Goal: Task Accomplishment & Management: Use online tool/utility

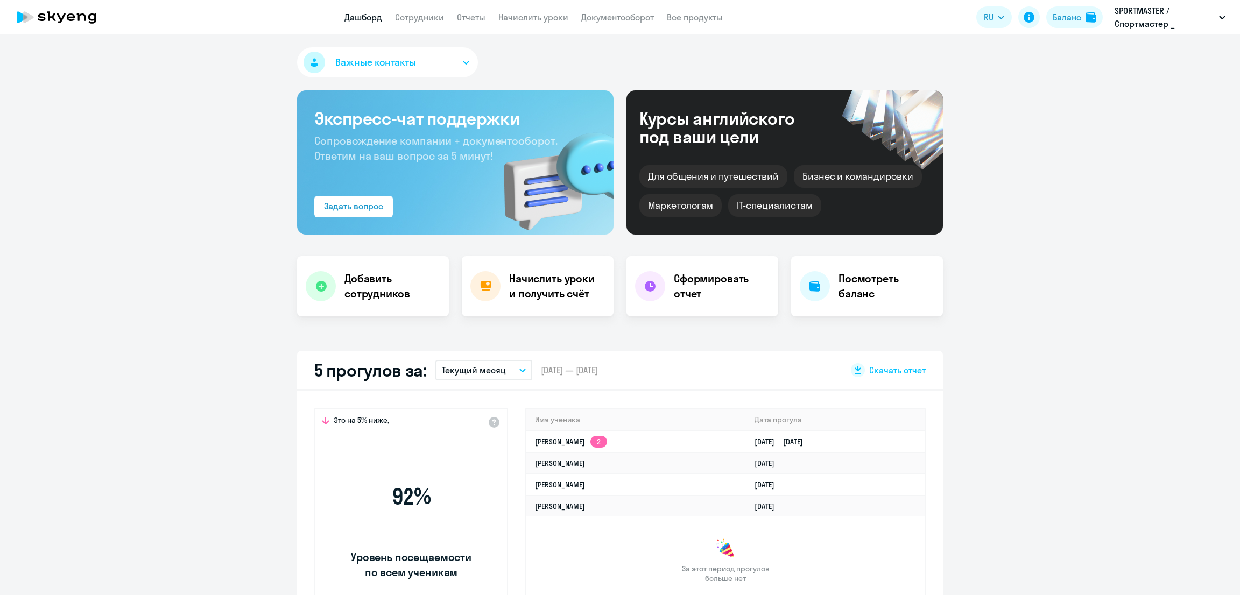
select select "30"
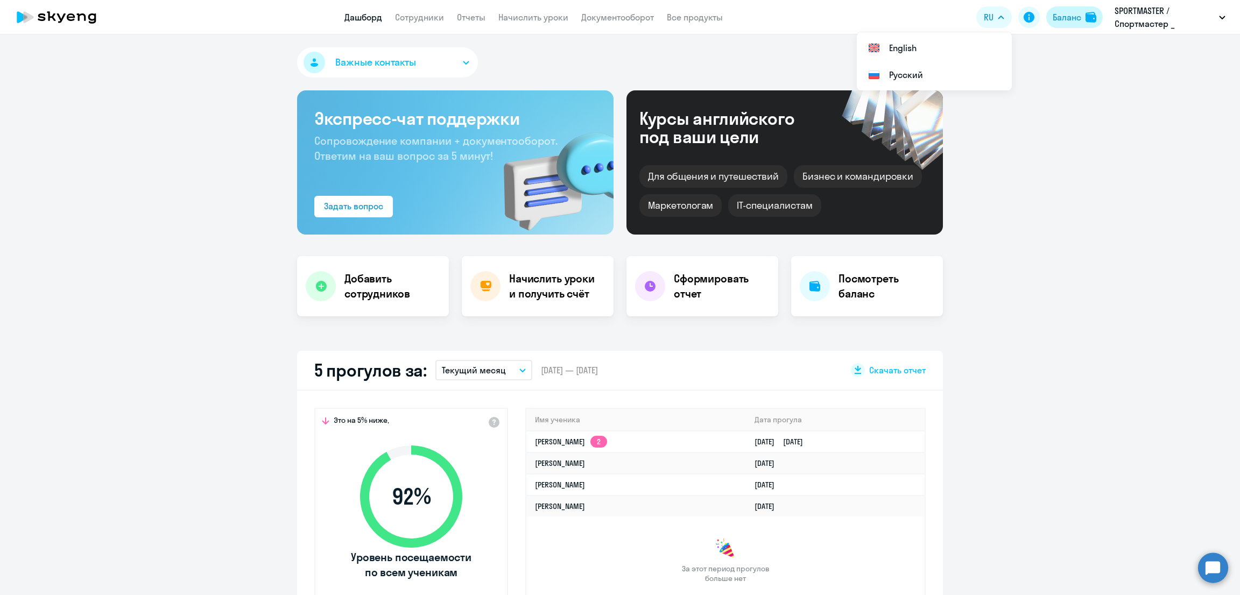
click at [1088, 16] on img at bounding box center [1090, 17] width 11 height 11
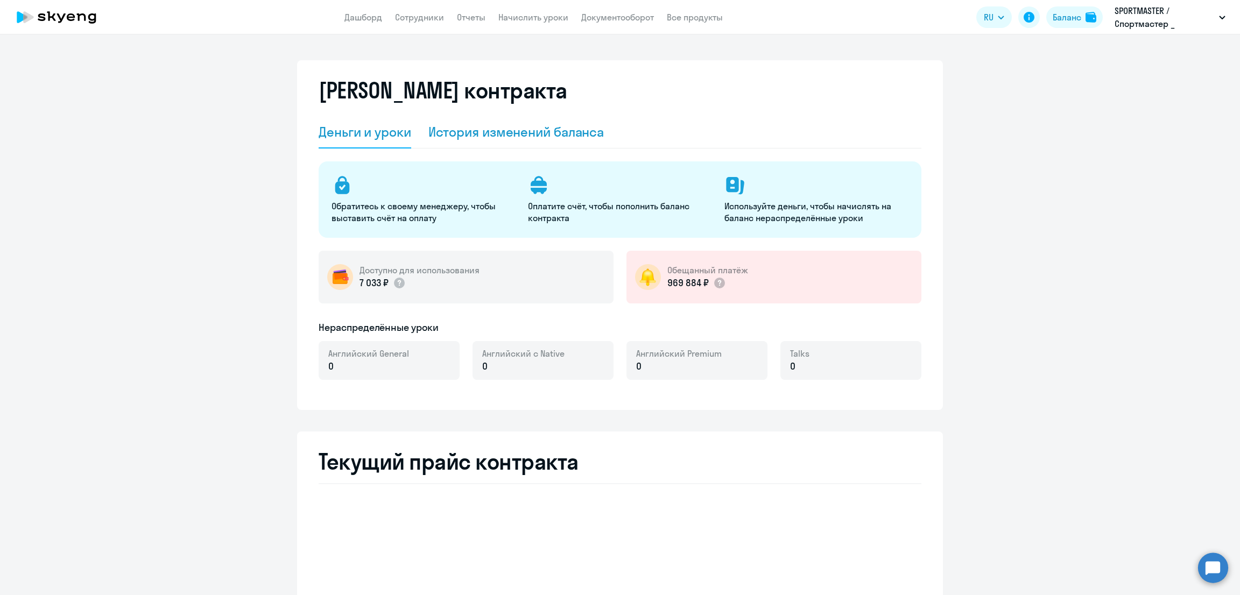
click at [519, 135] on div "История изменений баланса" at bounding box center [516, 131] width 176 height 17
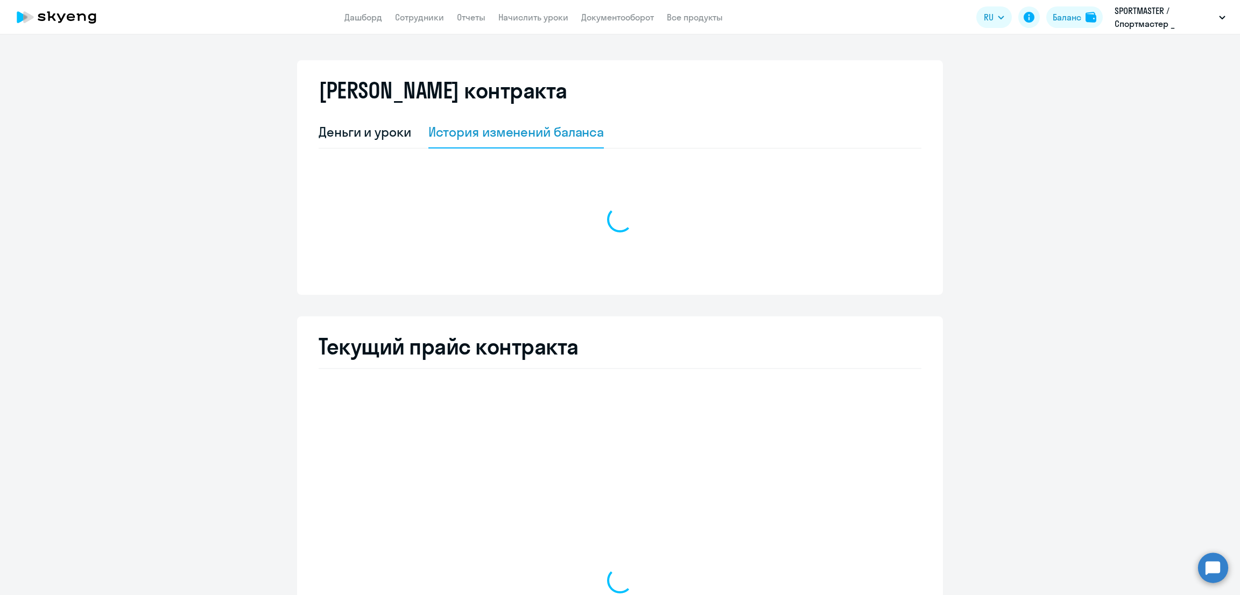
select select "english_adult_not_native_speaker"
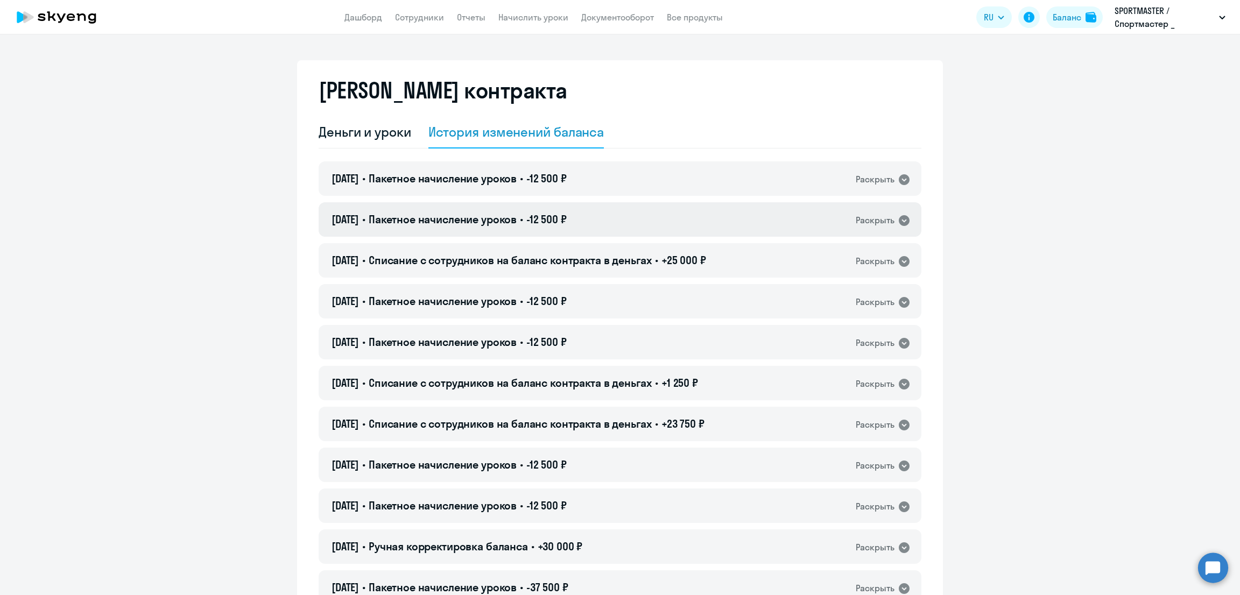
click at [501, 222] on span "Пакетное начисление уроков" at bounding box center [443, 219] width 148 height 13
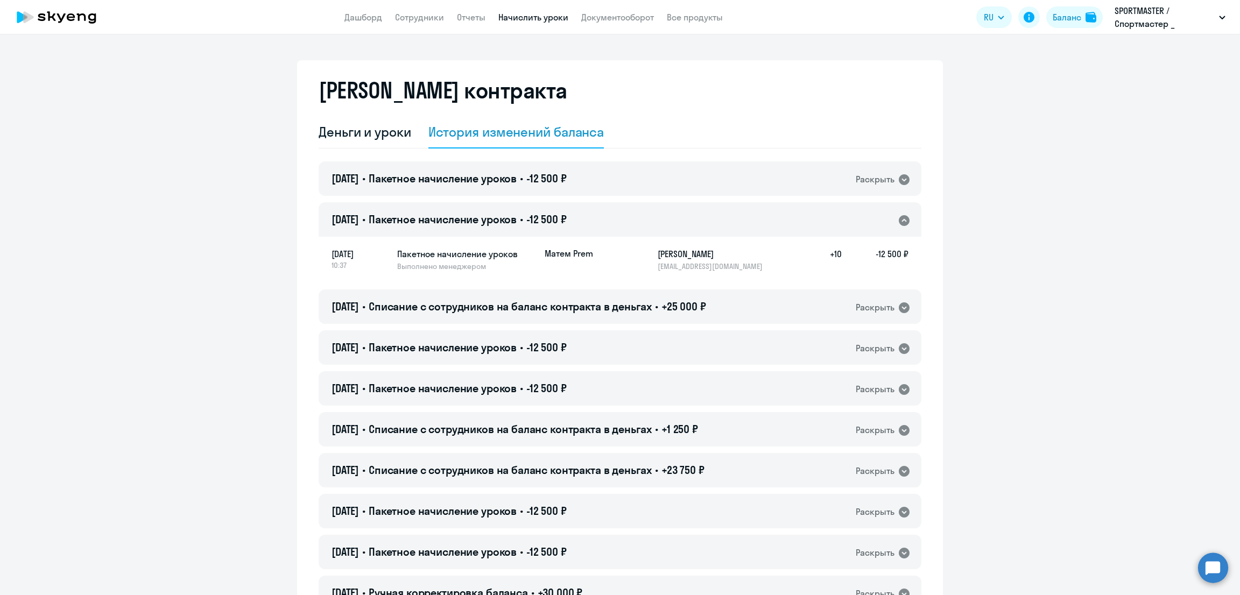
click at [547, 22] on link "Начислить уроки" at bounding box center [533, 17] width 70 height 11
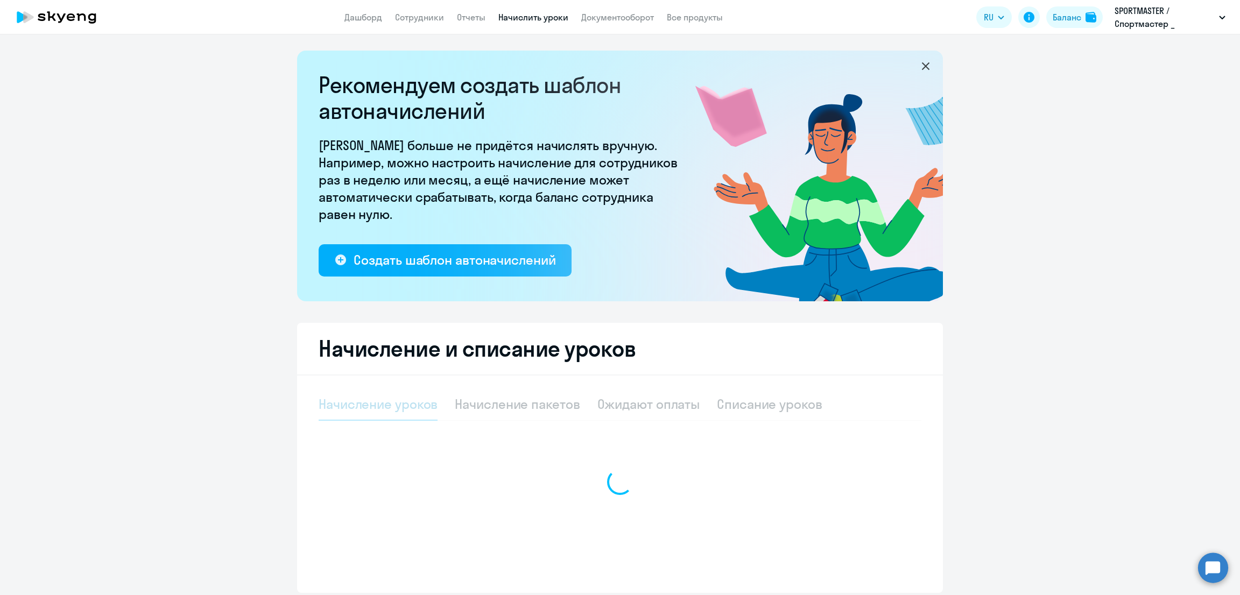
select select "10"
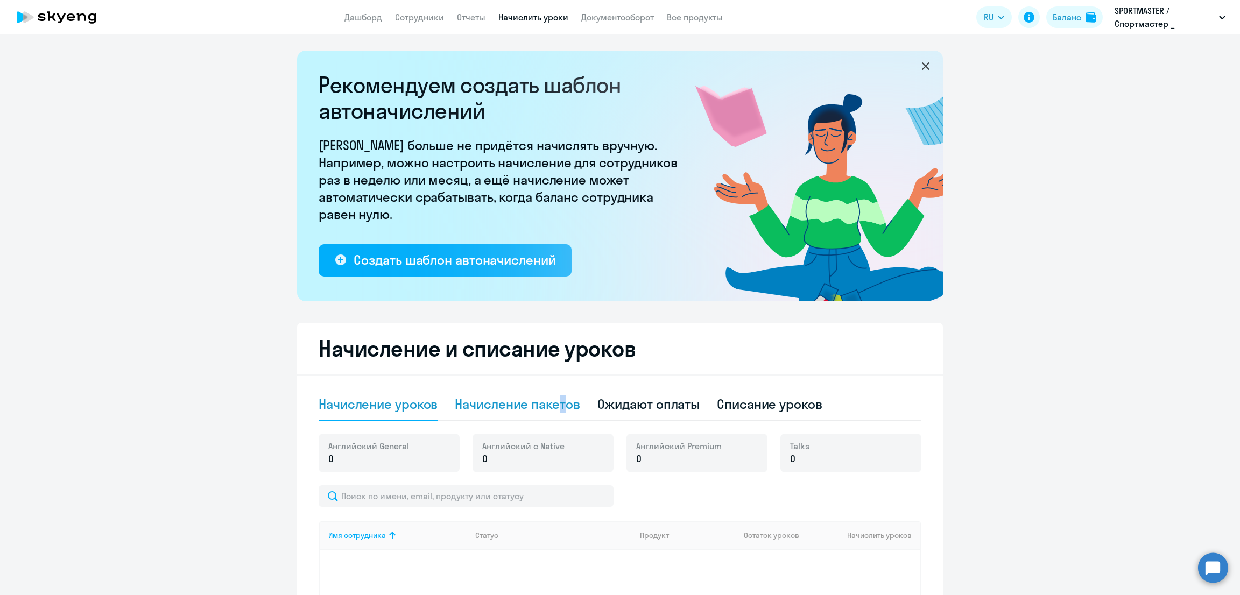
click at [556, 406] on div "Начисление пакетов" at bounding box center [517, 404] width 125 height 17
select select "10"
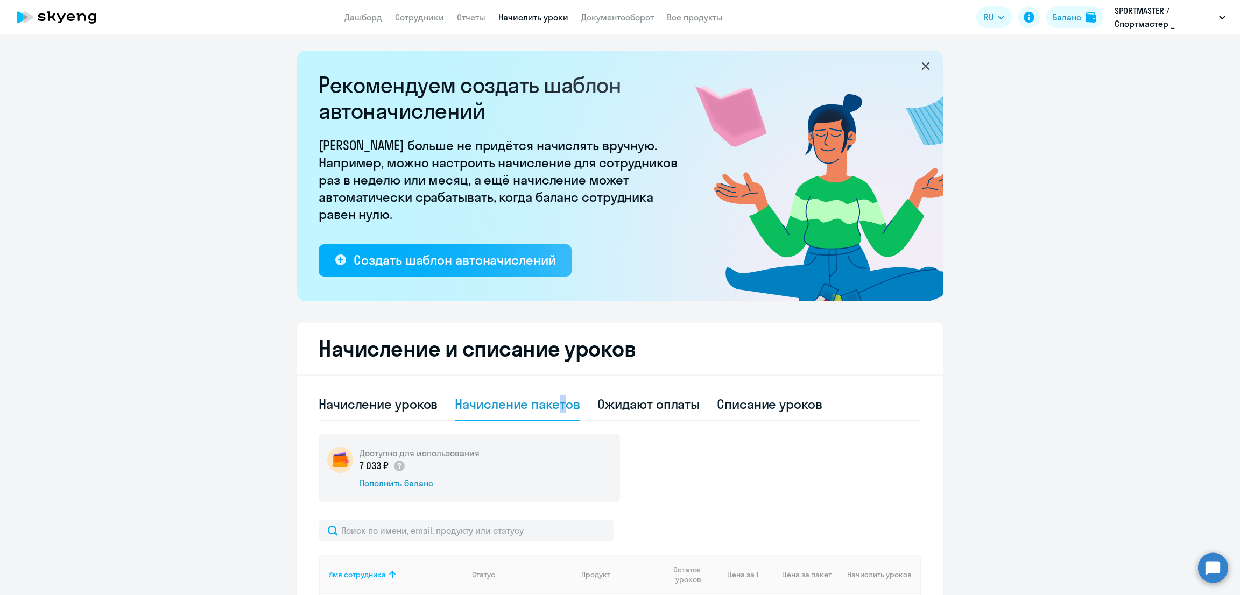
scroll to position [134, 0]
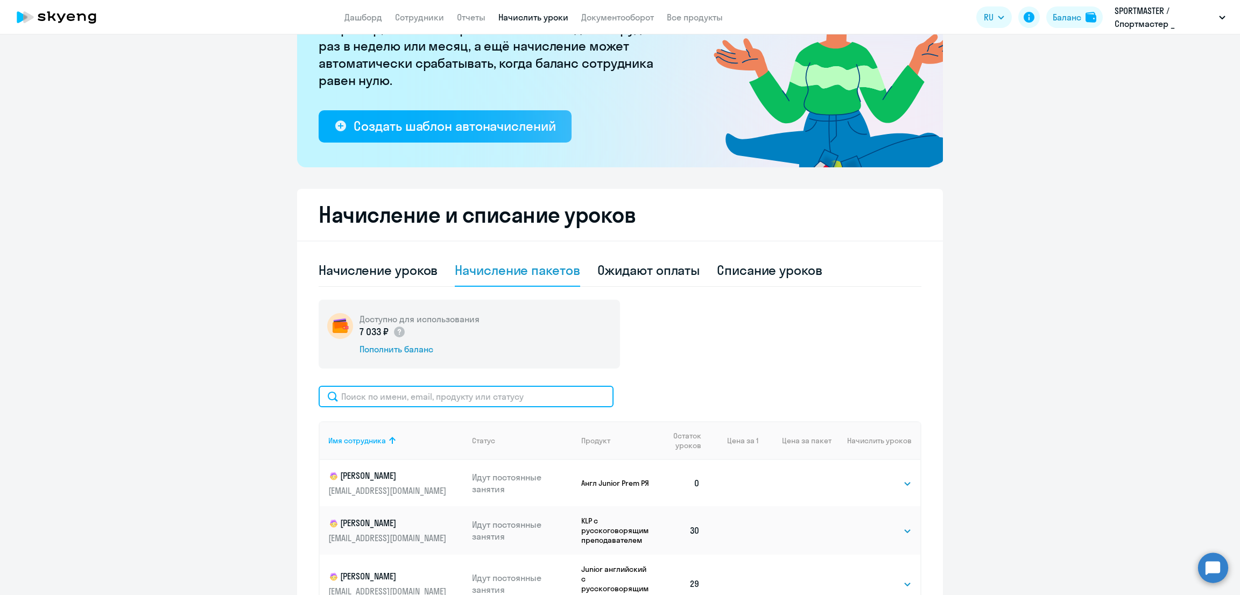
click at [473, 404] on input "text" at bounding box center [466, 397] width 295 height 22
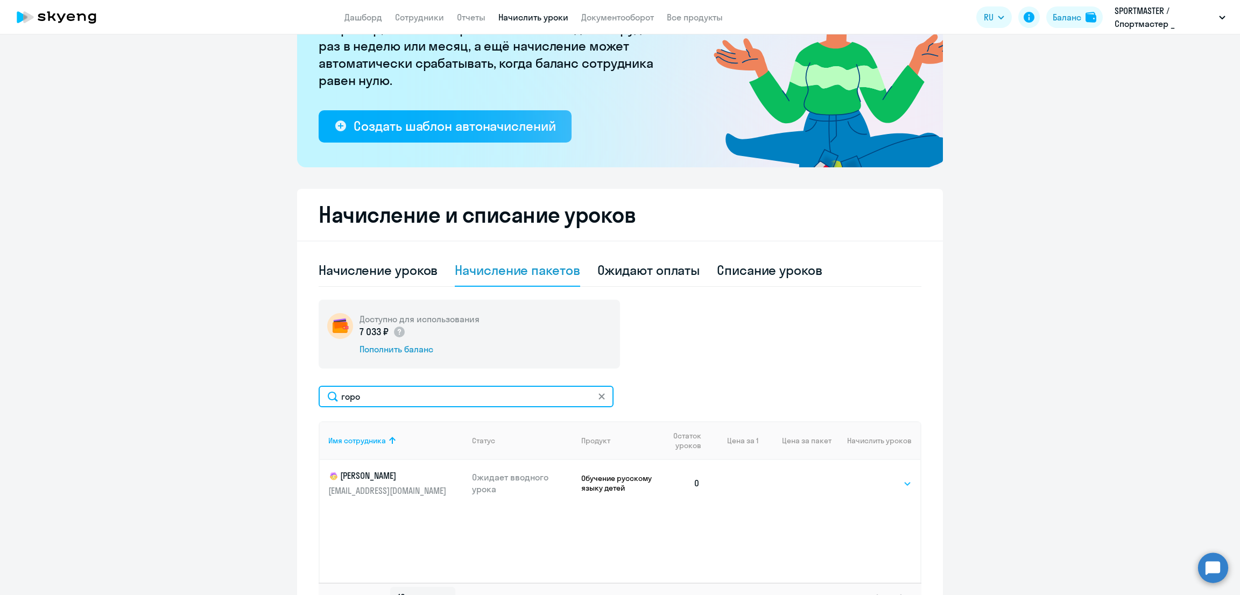
type input "горо"
click at [892, 476] on div "Выбрать 10 30 60 100 Выбрать" at bounding box center [890, 483] width 44 height 14
click at [894, 484] on select "Выбрать 10 30 60 100" at bounding box center [890, 483] width 44 height 13
select select "30"
click at [868, 477] on select "Выбрать 10 30 60 100" at bounding box center [890, 483] width 44 height 13
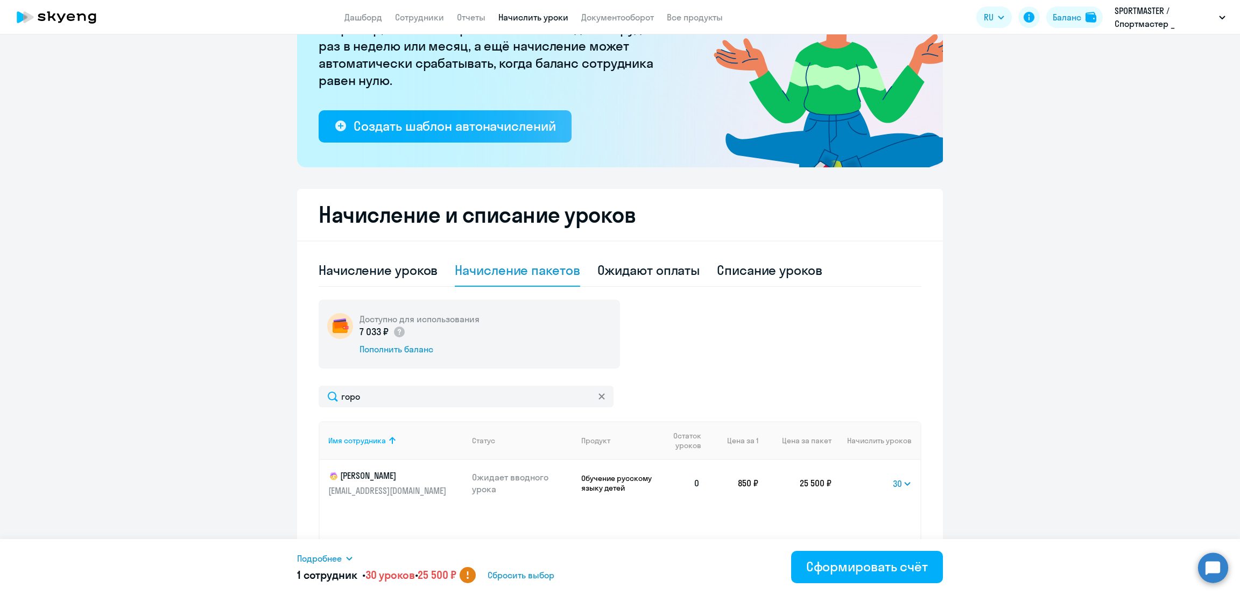
click at [637, 260] on div "Ожидают оплаты" at bounding box center [648, 271] width 103 height 32
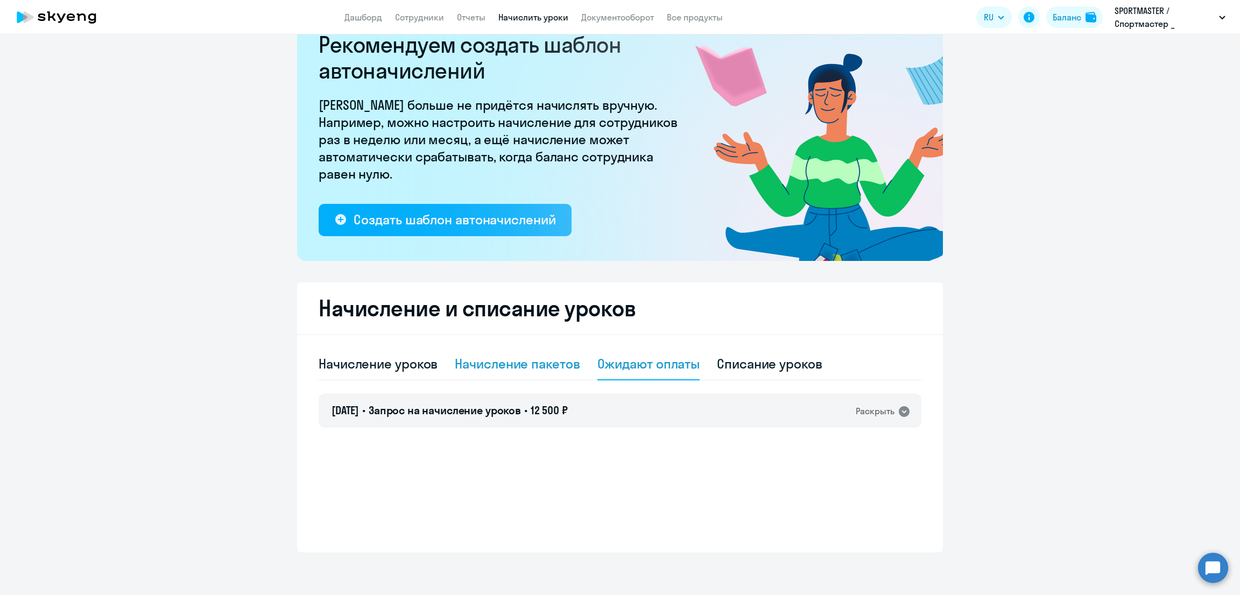
click at [518, 363] on div "Начисление пакетов" at bounding box center [517, 363] width 125 height 17
select select "10"
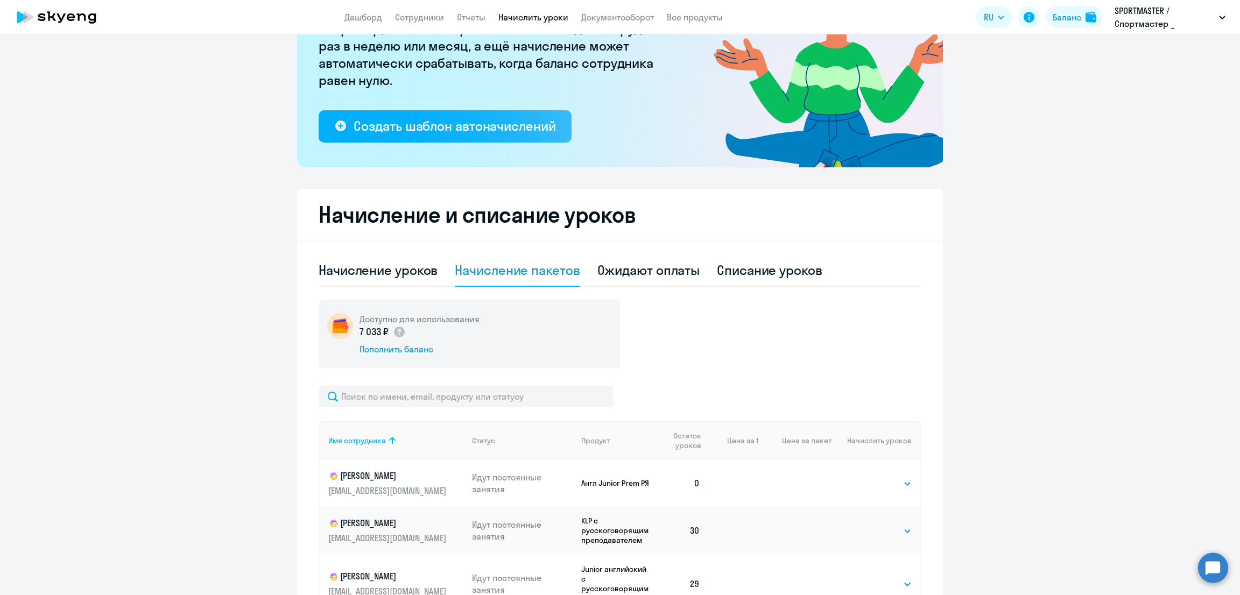
scroll to position [211, 0]
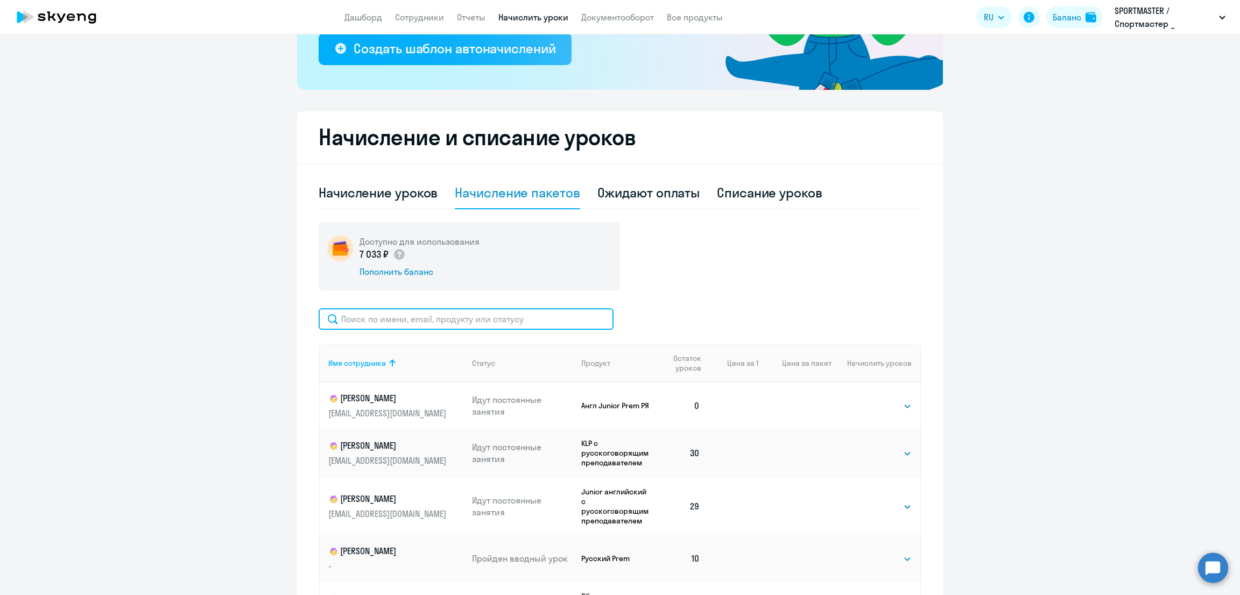
click at [472, 316] on input "text" at bounding box center [466, 319] width 295 height 22
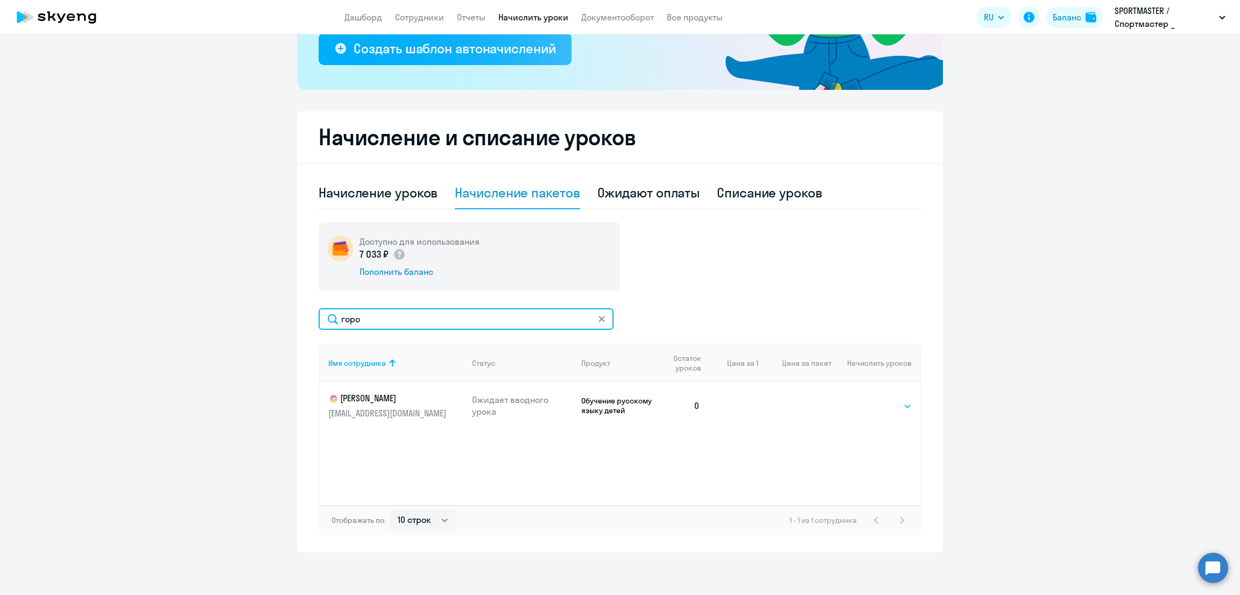
type input "горо"
click at [897, 410] on select "Выбрать 10 30 60 100" at bounding box center [890, 406] width 44 height 13
select select "30"
click at [868, 400] on select "Выбрать 10 30 60 100" at bounding box center [890, 406] width 44 height 13
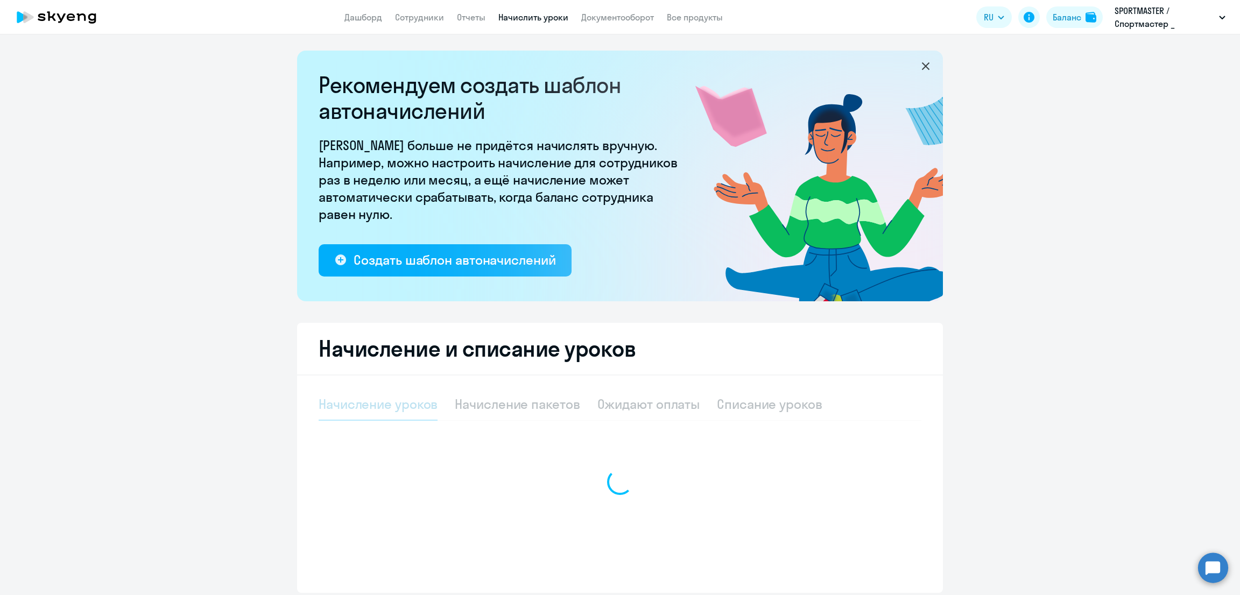
select select "10"
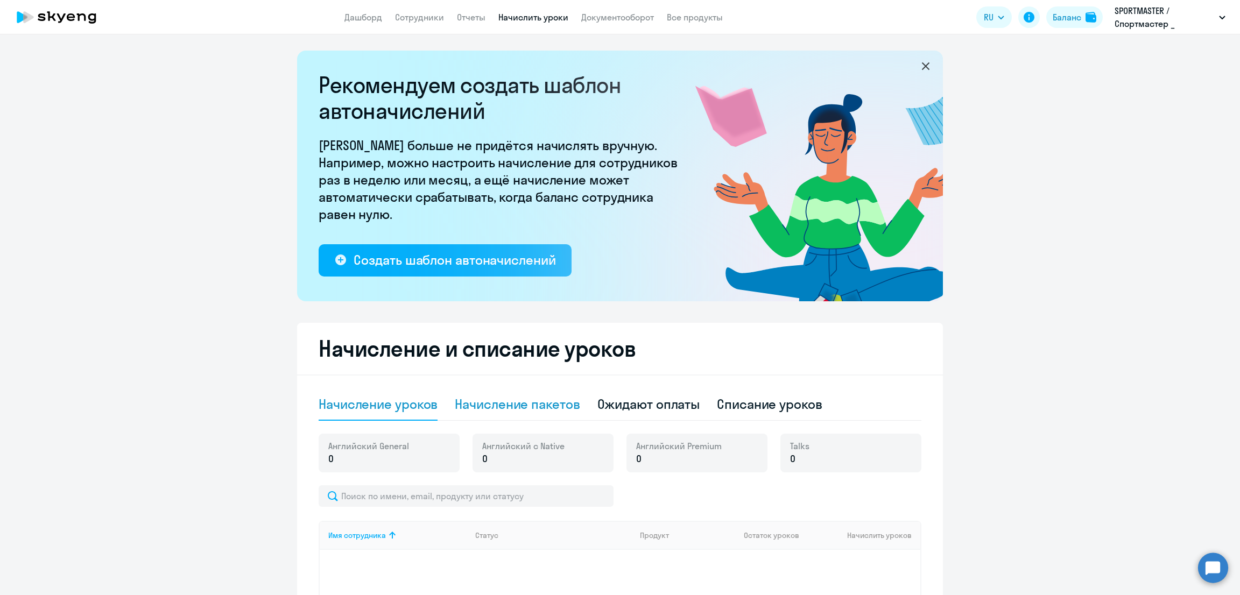
click at [527, 406] on div "Начисление пакетов" at bounding box center [517, 404] width 125 height 17
select select "10"
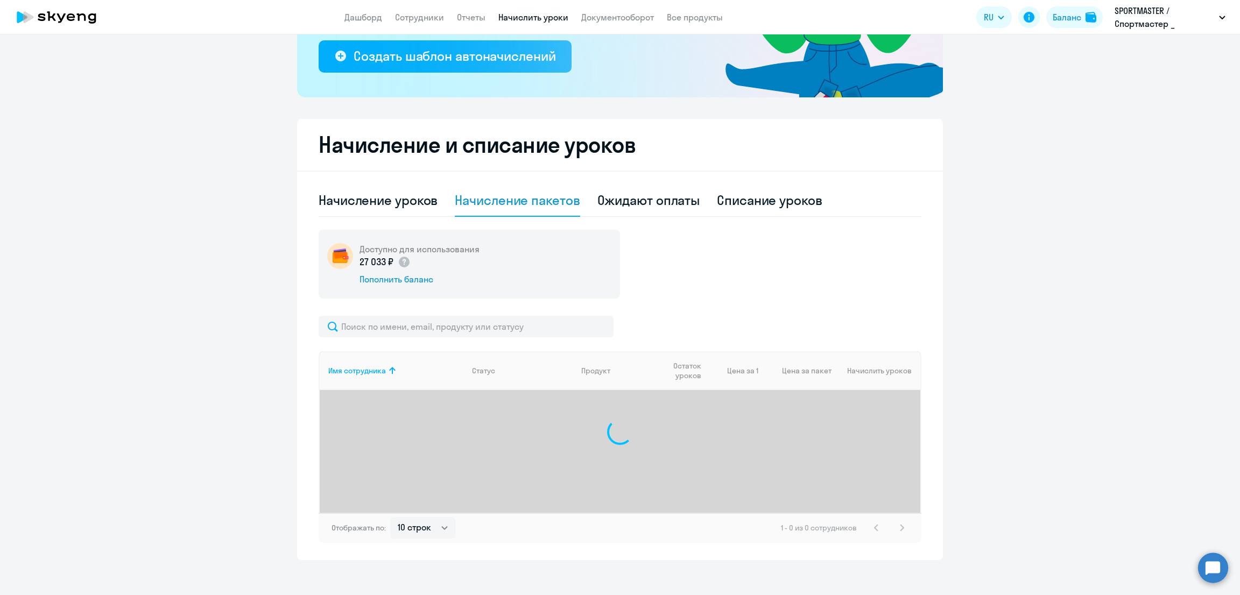
scroll to position [211, 0]
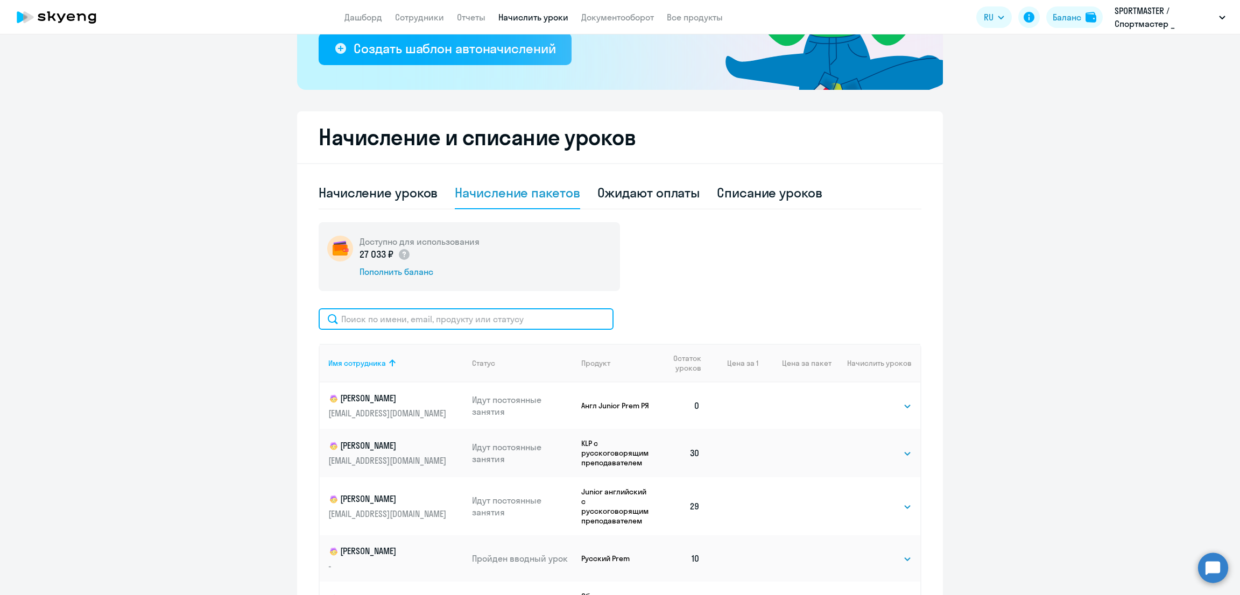
click at [448, 326] on input "text" at bounding box center [466, 319] width 295 height 22
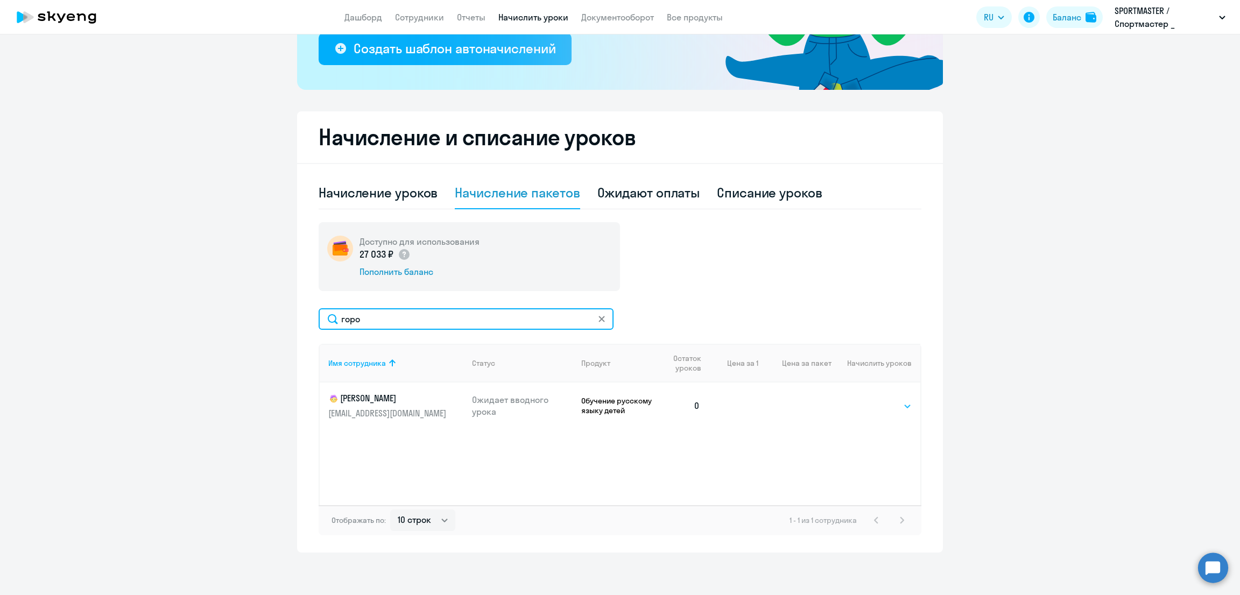
type input "горо"
click at [883, 405] on select "Выбрать 10 30 60 100" at bounding box center [890, 406] width 44 height 13
select select "30"
click at [868, 400] on select "Выбрать 10 30 60 100" at bounding box center [890, 406] width 44 height 13
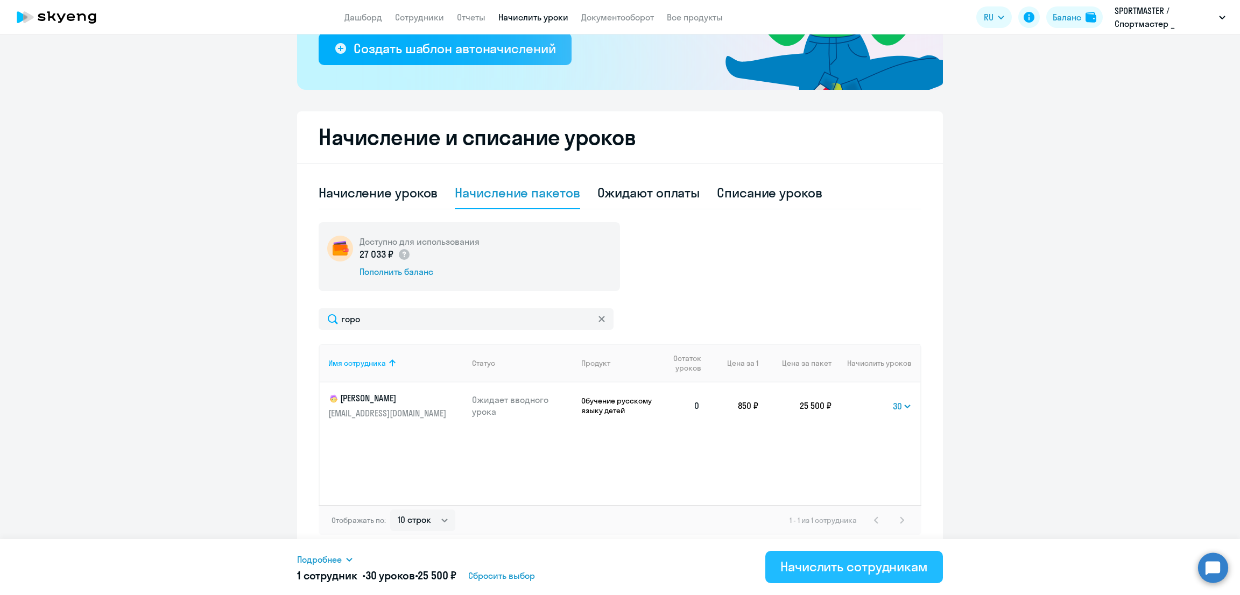
click at [858, 565] on div "Начислить сотрудникам" at bounding box center [853, 566] width 147 height 17
